Goal: Find specific page/section: Find specific page/section

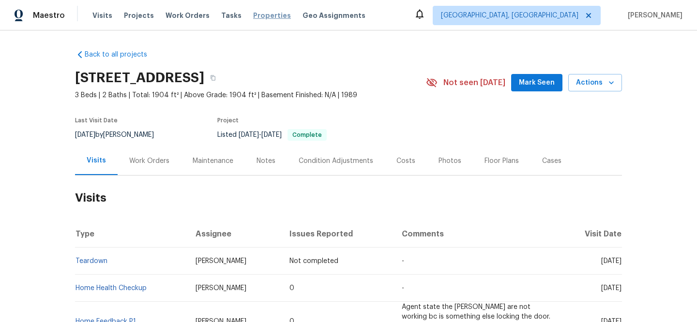
scroll to position [86, 0]
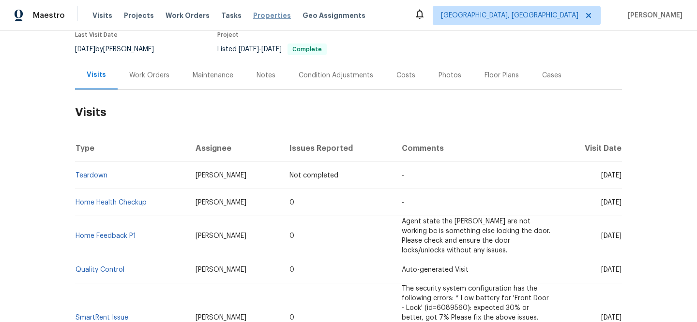
click at [257, 17] on span "Properties" at bounding box center [272, 16] width 38 height 10
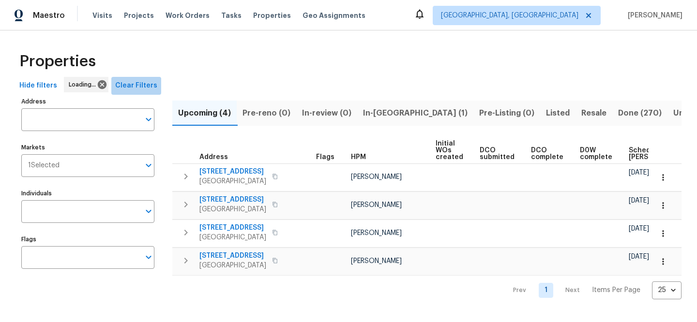
click at [140, 88] on span "Clear Filters" at bounding box center [136, 86] width 42 height 12
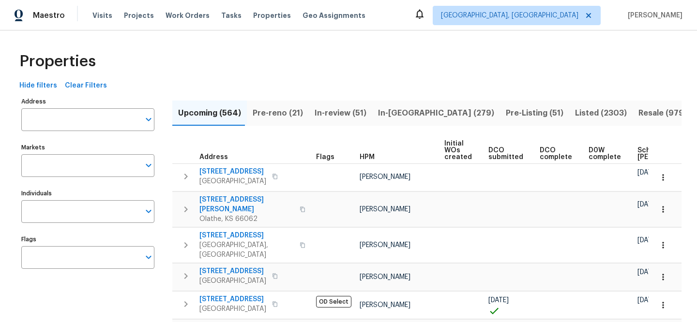
click at [117, 128] on input "Address" at bounding box center [80, 119] width 119 height 23
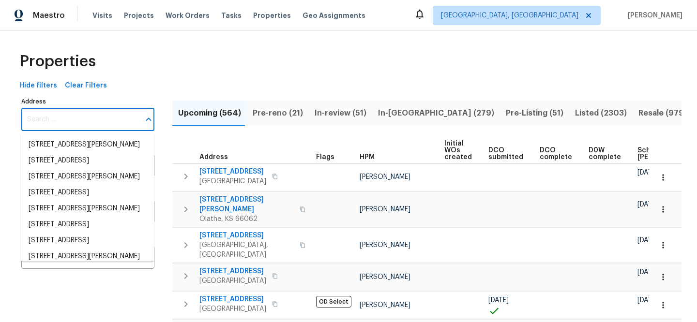
paste input "[STREET_ADDRESS][US_STATE]"
type input "[STREET_ADDRESS][US_STATE]"
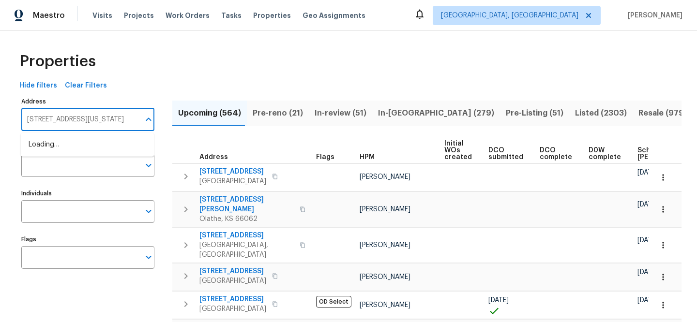
scroll to position [0, 1]
click at [118, 142] on li "1623 Nevada Ave Lorain OH 44052" at bounding box center [87, 145] width 133 height 16
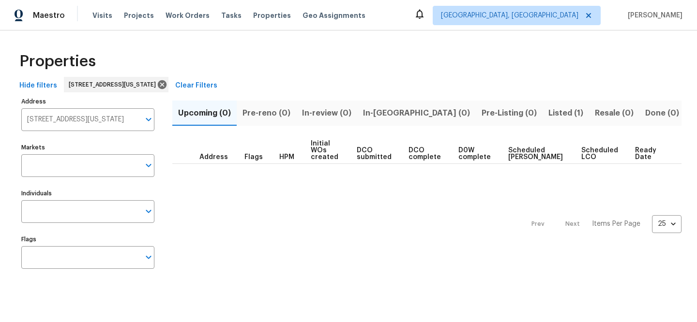
click at [549, 112] on span "Listed (1)" at bounding box center [566, 114] width 35 height 14
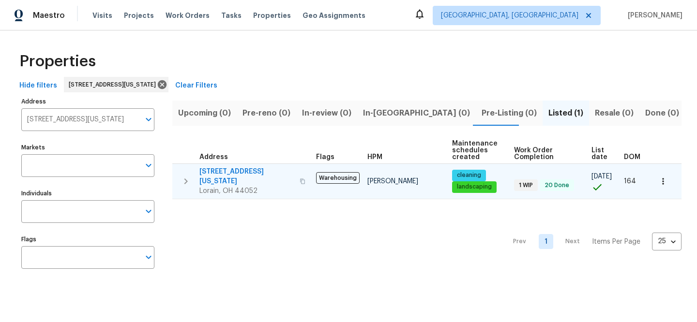
click at [252, 172] on span "[STREET_ADDRESS][US_STATE]" at bounding box center [246, 176] width 94 height 19
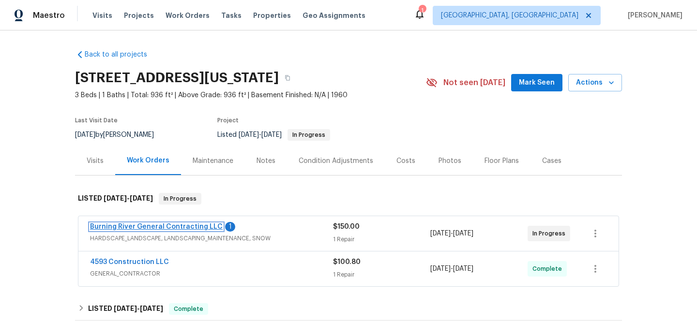
click at [152, 226] on link "Burning River General Contracting LLC" at bounding box center [156, 227] width 133 height 7
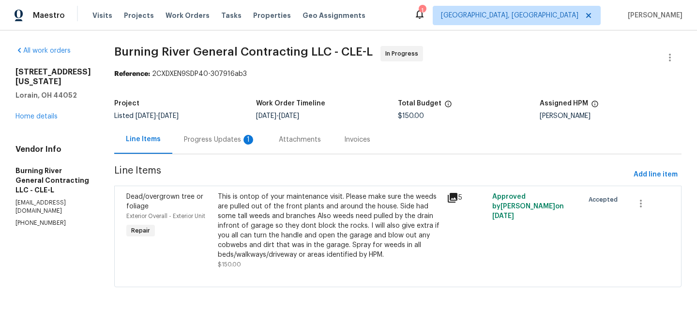
click at [452, 197] on icon at bounding box center [453, 198] width 10 height 10
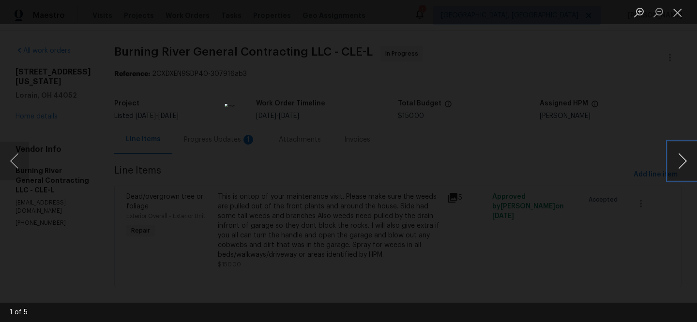
click at [686, 167] on button "Next image" at bounding box center [682, 161] width 29 height 39
click at [685, 168] on button "Next image" at bounding box center [682, 161] width 29 height 39
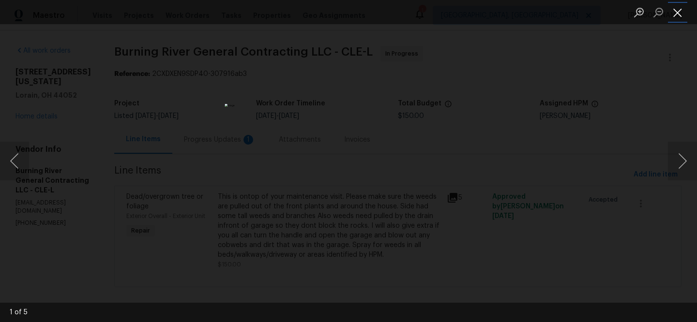
click at [678, 14] on button "Close lightbox" at bounding box center [677, 12] width 19 height 17
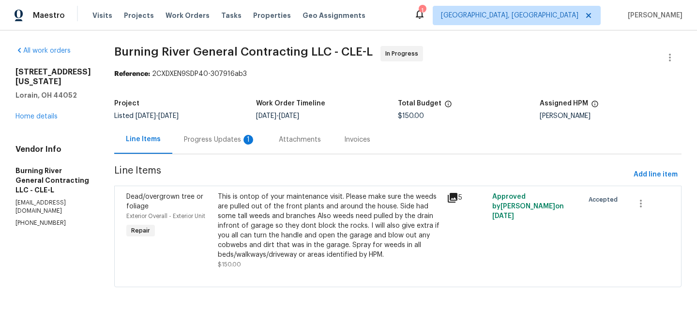
click at [346, 219] on div "This is ontop of your maintenance visit. Please make sure the weeds are pulled …" at bounding box center [329, 226] width 223 height 68
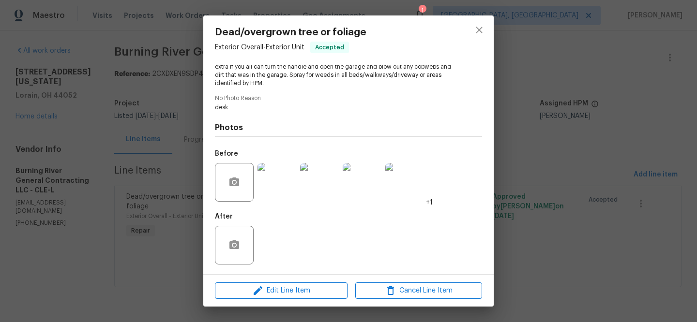
scroll to position [60, 0]
